Goal: Transaction & Acquisition: Purchase product/service

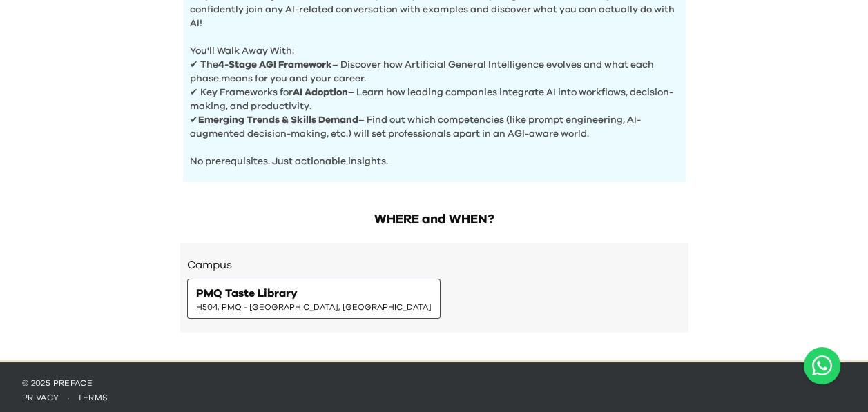
scroll to position [564, 0]
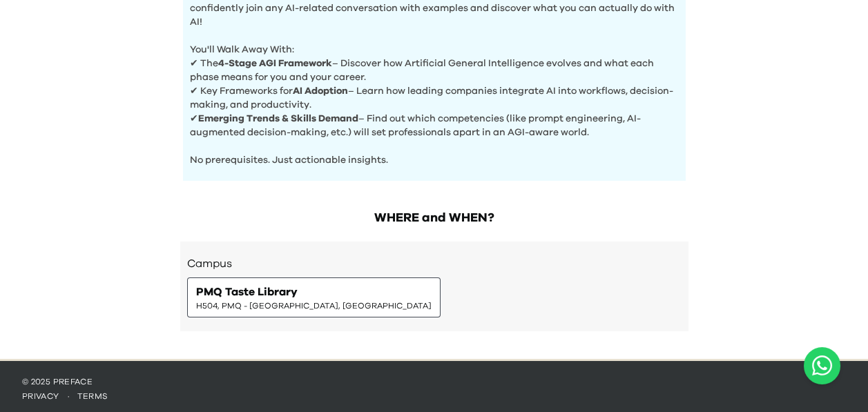
click at [264, 290] on span "PMQ Taste Library" at bounding box center [246, 292] width 101 height 17
click at [284, 284] on span "PMQ Taste Library" at bounding box center [246, 292] width 101 height 17
click at [259, 290] on span "PMQ Taste Library" at bounding box center [246, 292] width 101 height 17
click at [298, 289] on div "PMQ Taste Library H504, PMQ - Hollywood, Central" at bounding box center [313, 298] width 235 height 28
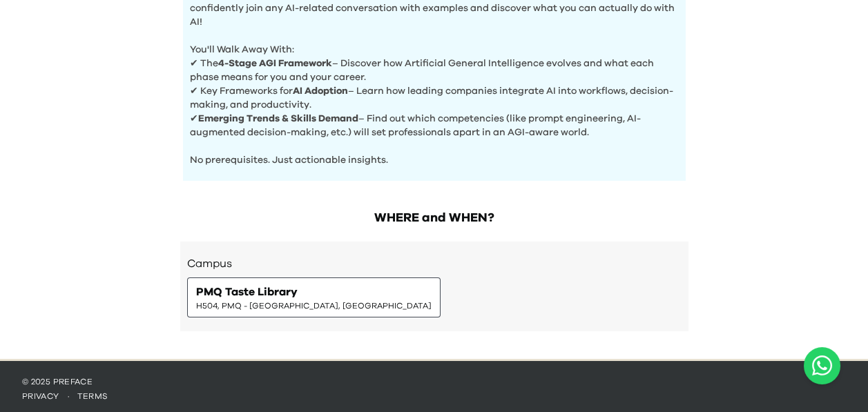
click at [298, 289] on div "PMQ Taste Library H504, PMQ - Hollywood, Central" at bounding box center [313, 298] width 235 height 28
click at [323, 306] on div "PMQ Taste Library H504, PMQ - Hollywood, Central" at bounding box center [313, 297] width 253 height 40
click at [311, 306] on span "H504, PMQ - Hollywood, Central" at bounding box center [313, 305] width 235 height 11
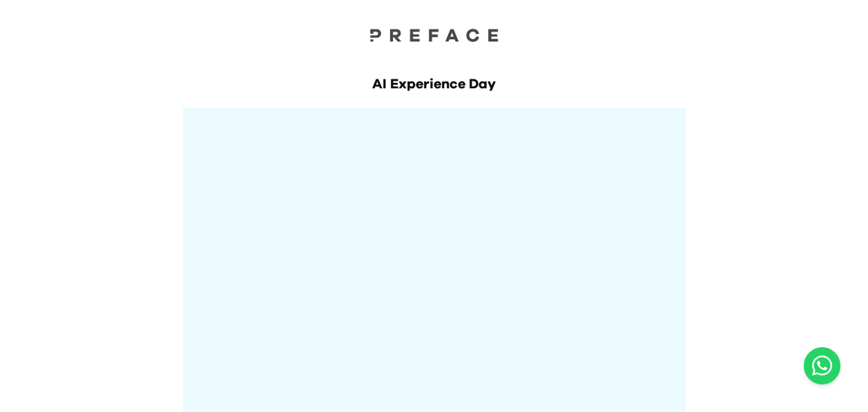
scroll to position [0, 0]
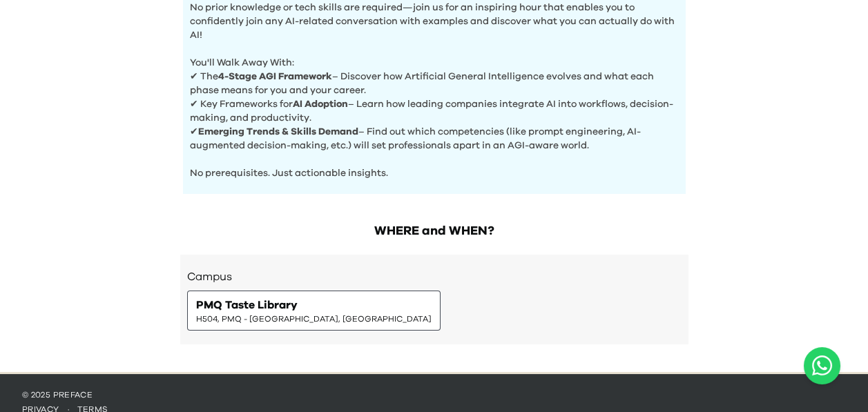
scroll to position [564, 0]
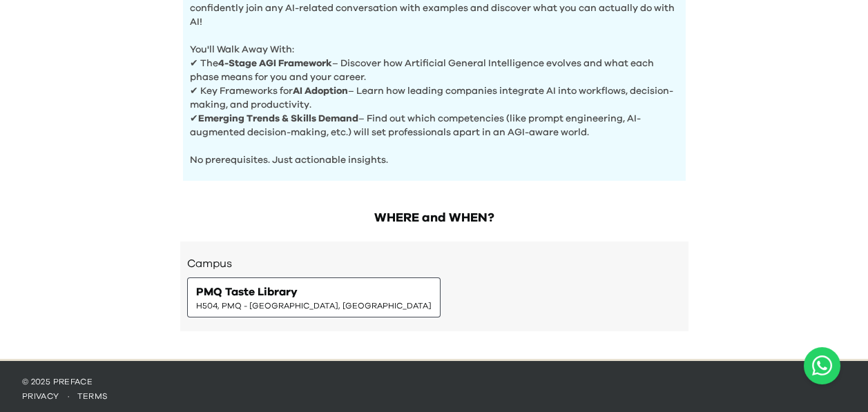
click at [293, 300] on span "H504, PMQ - Hollywood, Central" at bounding box center [313, 305] width 235 height 11
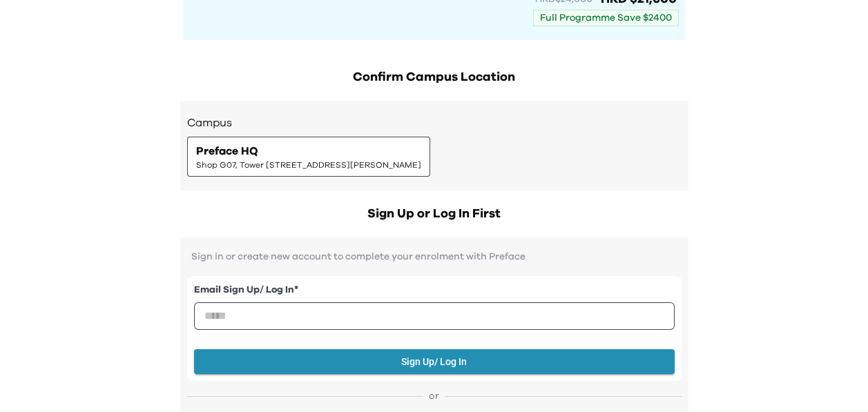
scroll to position [207, 0]
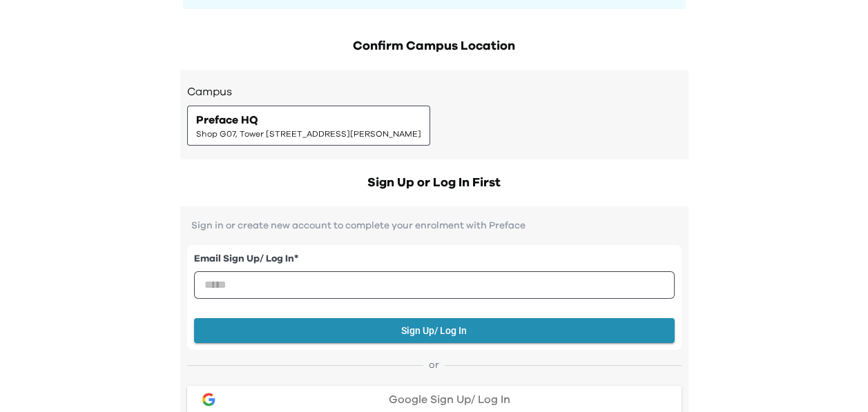
click at [310, 117] on div "Preface HQ Shop G07, Tower 535, 535 Jaffe Road, Causeway Bay | 銅鑼灣謝斐道535號Tower …" at bounding box center [308, 126] width 225 height 28
